Goal: Task Accomplishment & Management: Manage account settings

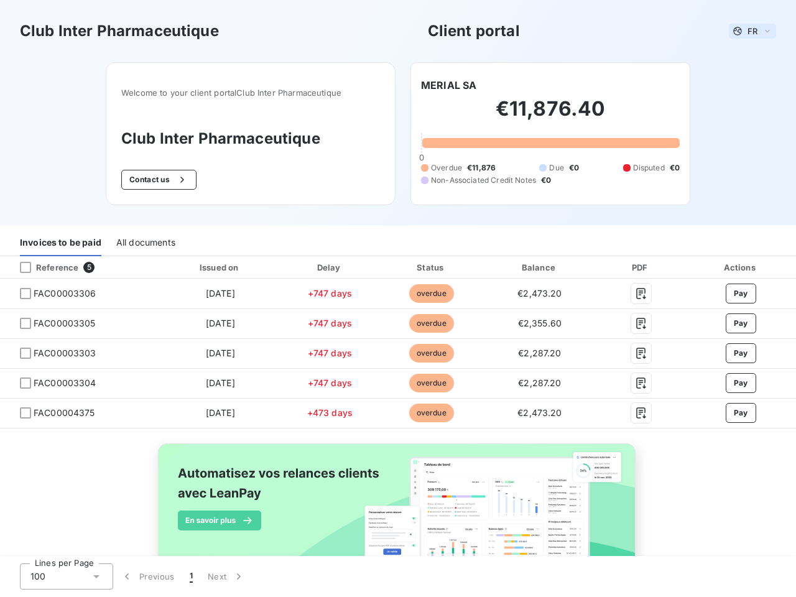
click at [747, 31] on span "FR" at bounding box center [752, 31] width 10 height 10
click at [152, 180] on button "Contact us" at bounding box center [158, 180] width 75 height 20
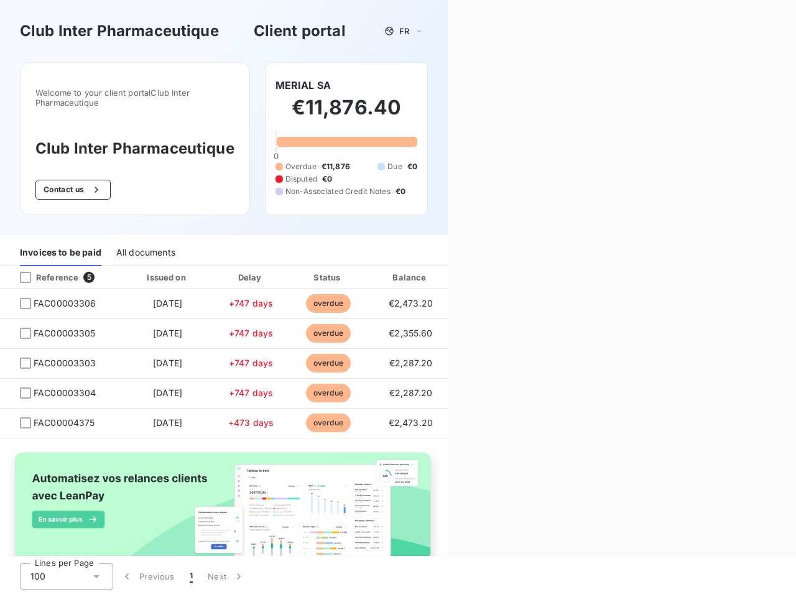
click at [60, 243] on div "Invoices to be paid" at bounding box center [60, 253] width 81 height 26
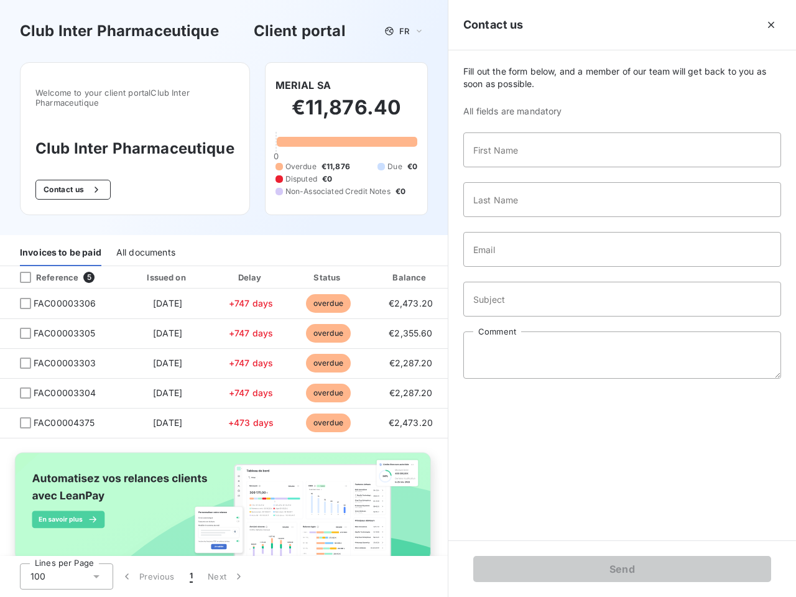
click at [145, 243] on div "All documents" at bounding box center [145, 253] width 59 height 26
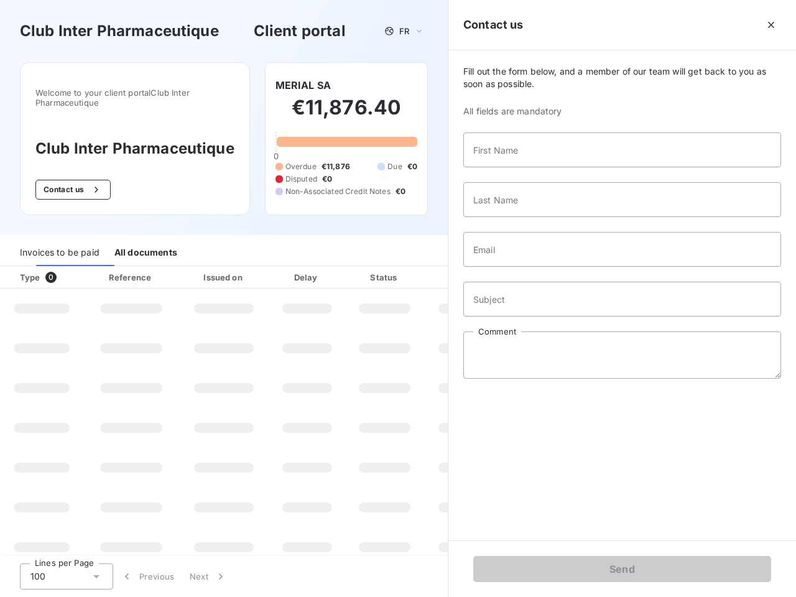
click at [79, 267] on th "Type 0" at bounding box center [42, 277] width 84 height 22
click at [25, 267] on th "Type 0" at bounding box center [42, 277] width 84 height 22
click at [217, 267] on th "Issued on" at bounding box center [223, 277] width 91 height 22
click at [325, 267] on th "Delay" at bounding box center [307, 277] width 76 height 22
click at [425, 267] on th "Amount" at bounding box center [466, 277] width 85 height 22
